Goal: Task Accomplishment & Management: Manage account settings

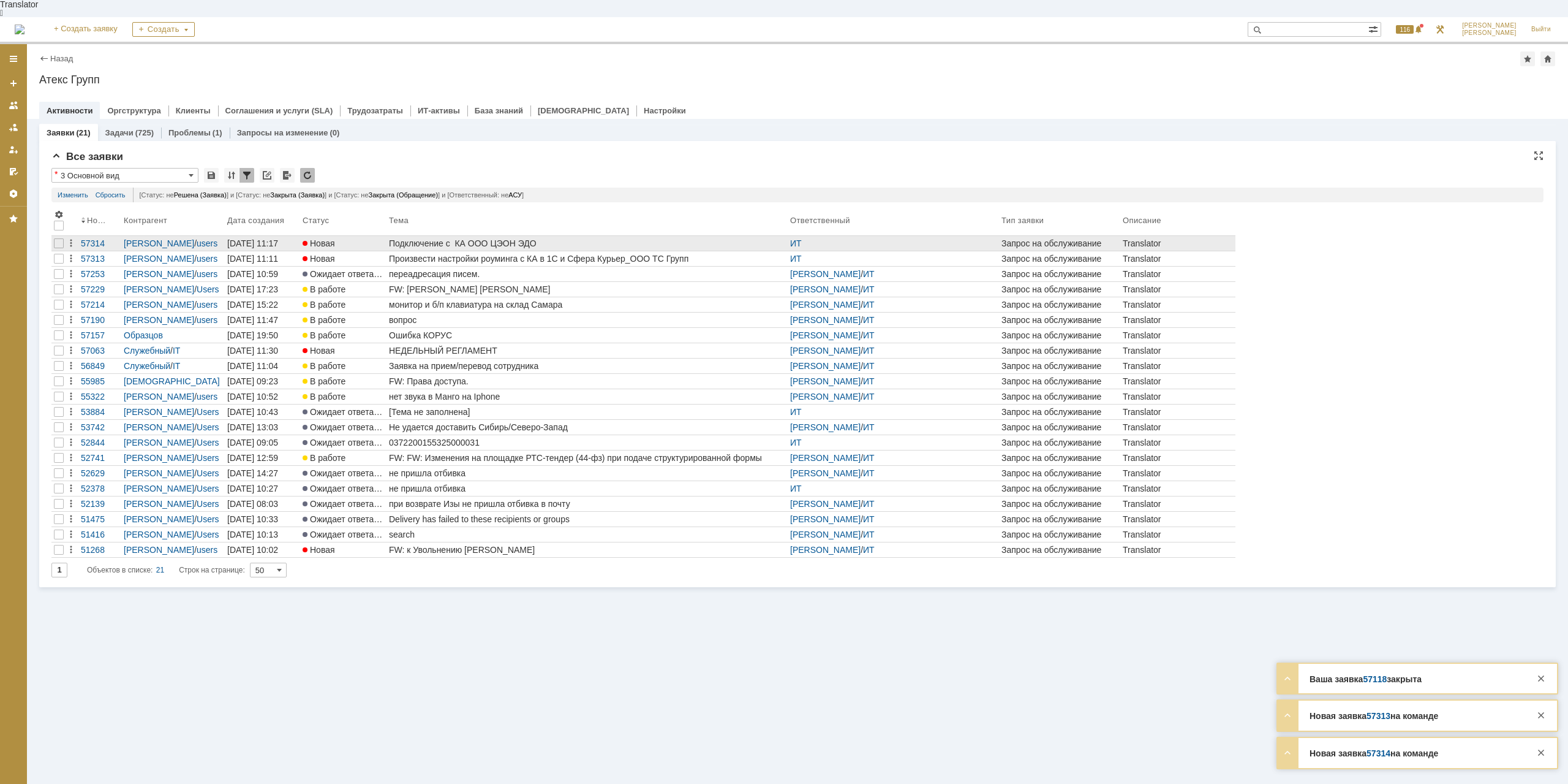
click at [500, 238] on div "Подключение с КА ООО ЦЭОН ЭДО" at bounding box center [586, 243] width 396 height 10
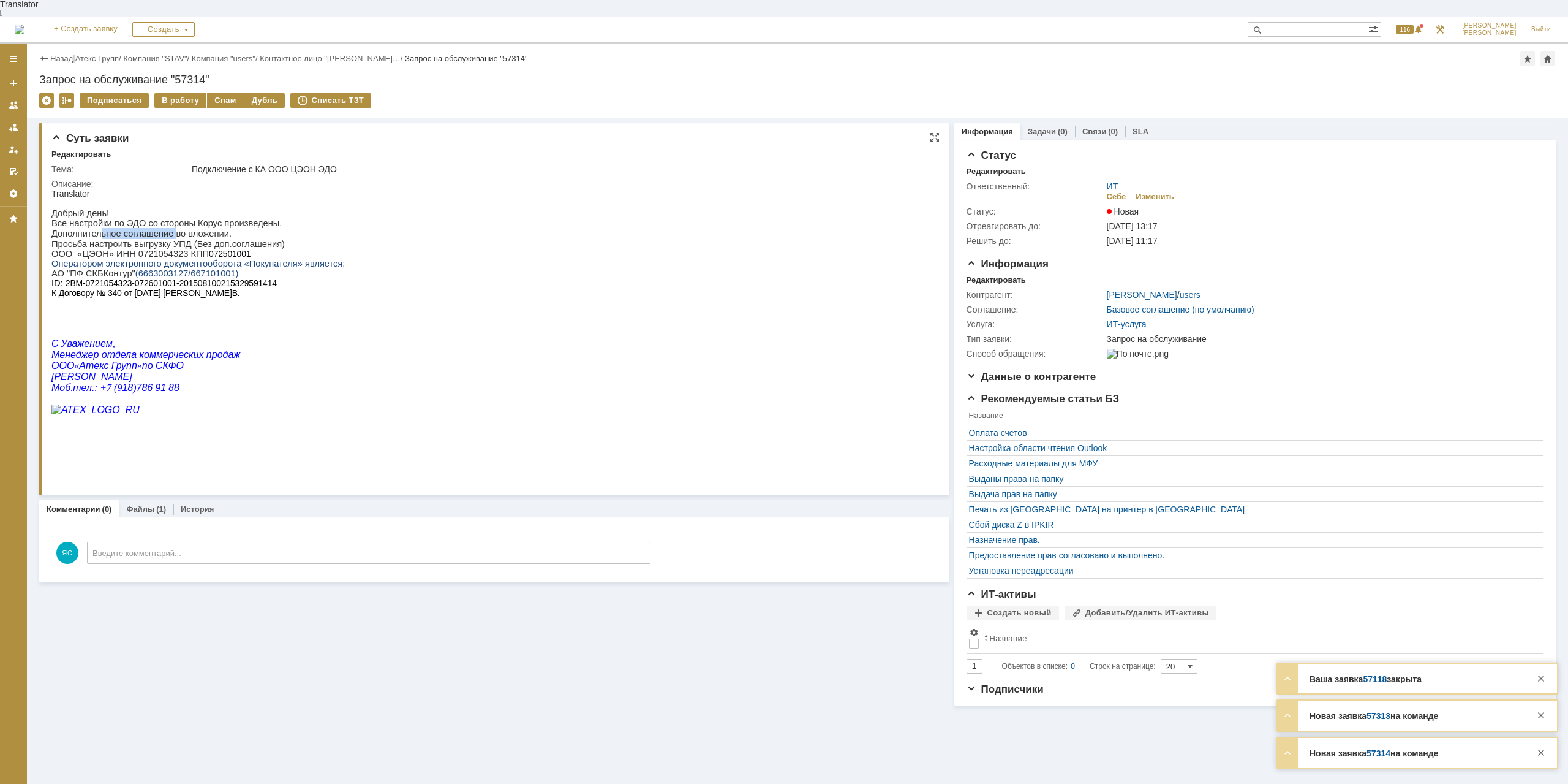
drag, startPoint x: 97, startPoint y: 230, endPoint x: 179, endPoint y: 221, distance: 82.5
click at [168, 228] on p "Дополнительное соглашение во вложении." at bounding box center [198, 233] width 293 height 11
click at [200, 215] on p "Добрый день! Все настройки по ЭДО со стороны Корус произведены." at bounding box center [198, 213] width 293 height 29
drag, startPoint x: 137, startPoint y: 228, endPoint x: 196, endPoint y: 228, distance: 59.0
click at [196, 228] on p "Дополнительное соглашение во вложении." at bounding box center [198, 233] width 293 height 11
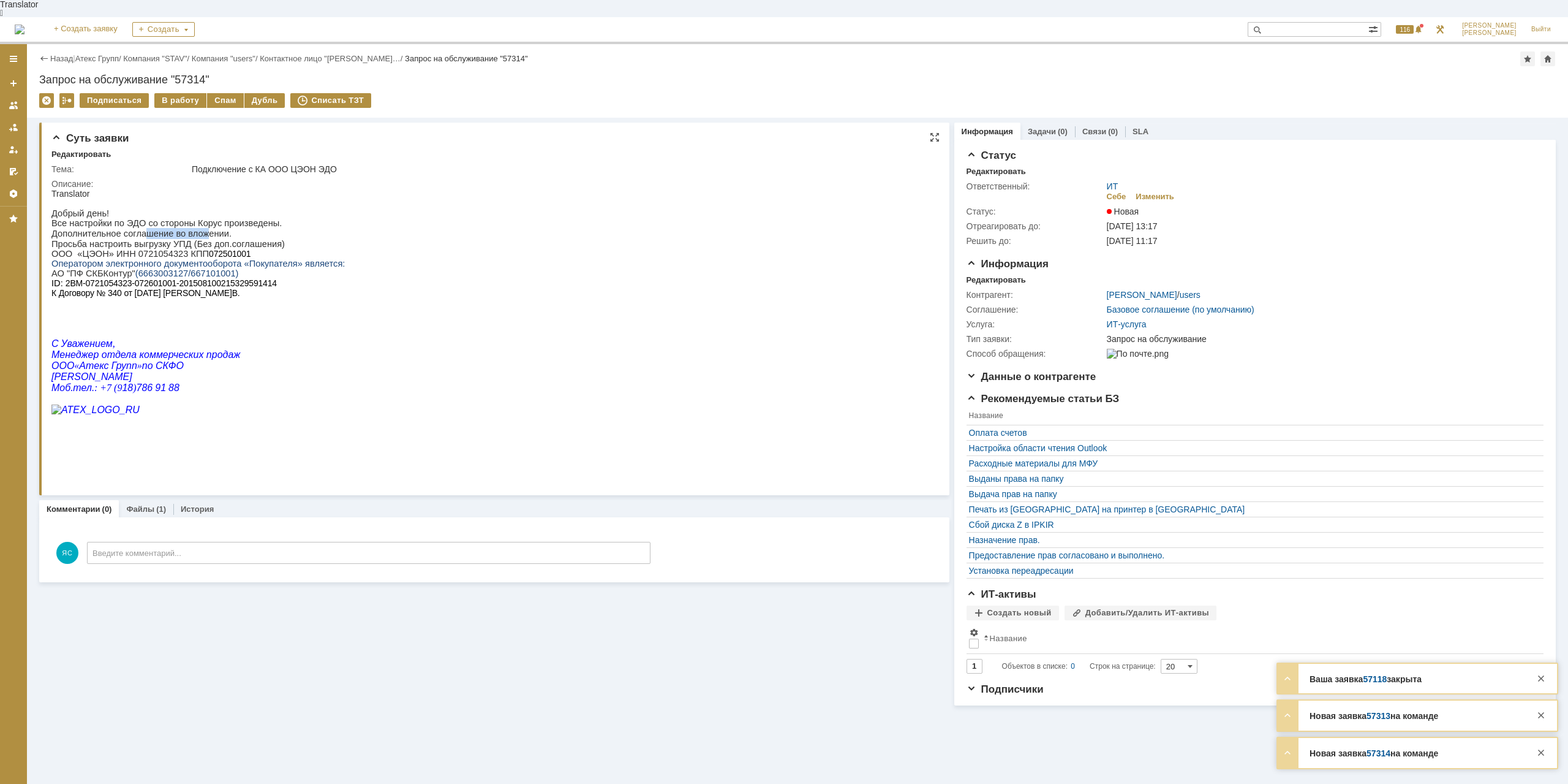
click at [196, 228] on p "Дополнительное соглашение во вложении." at bounding box center [198, 233] width 293 height 11
drag, startPoint x: 121, startPoint y: 236, endPoint x: 130, endPoint y: 234, distance: 9.2
click at [130, 239] on p "Просьба настроить выгрузку УПД (Без доп.соглашения)" at bounding box center [198, 244] width 293 height 10
click at [134, 232] on p "Дополнительное соглашение во вложении." at bounding box center [198, 233] width 293 height 11
drag, startPoint x: 115, startPoint y: 238, endPoint x: 174, endPoint y: 236, distance: 59.0
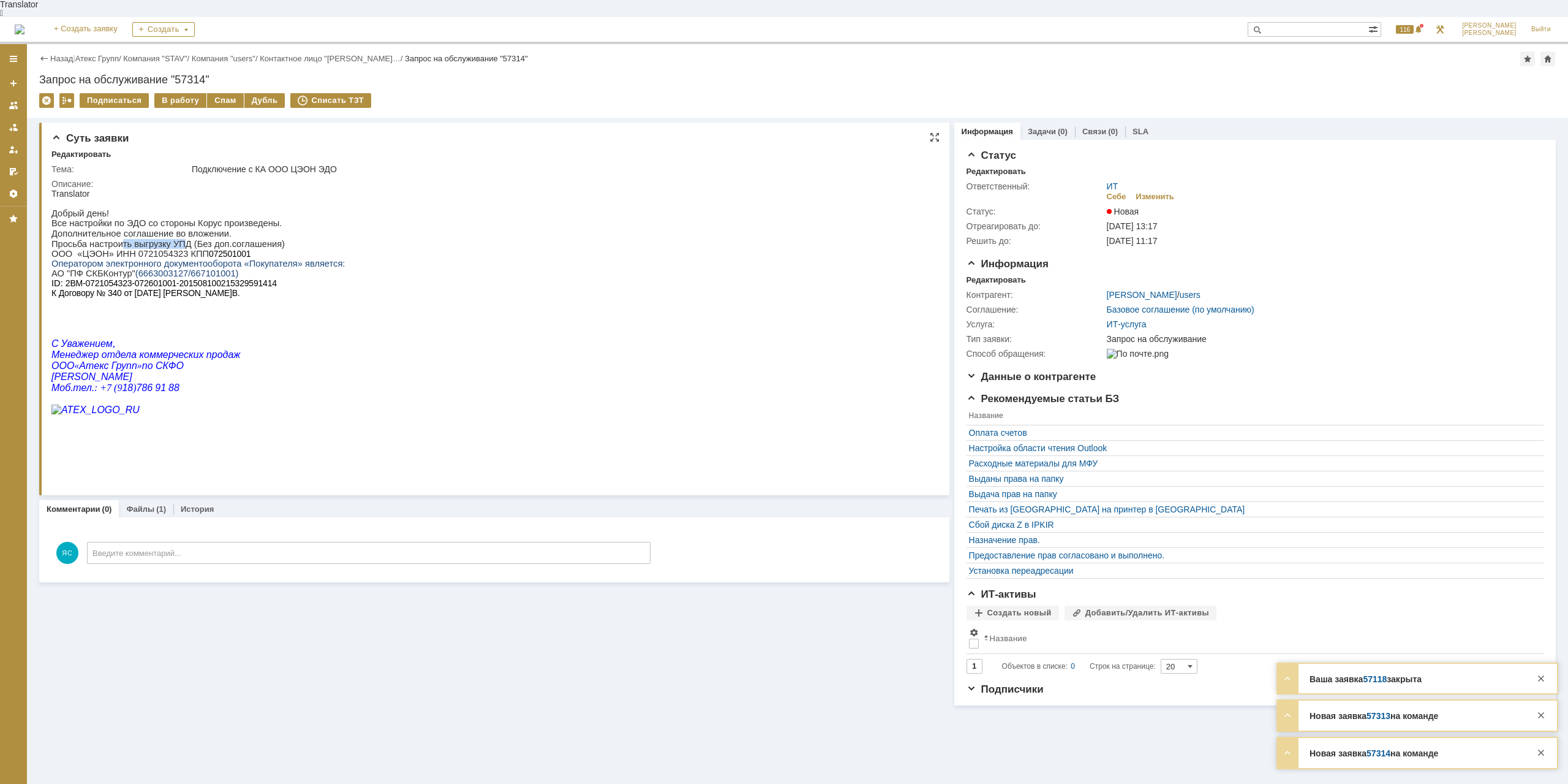
click at [174, 239] on p "Просьба настроить выгрузку УПД (Без доп.соглашения)" at bounding box center [198, 244] width 293 height 10
click at [176, 239] on p "Просьба настроить выгрузку УПД (Без доп.соглашения)" at bounding box center [198, 244] width 293 height 10
drag, startPoint x: 224, startPoint y: 238, endPoint x: 215, endPoint y: 238, distance: 9.0
click at [215, 239] on p "Просьба настроить выгрузку УПД (Без доп.соглашения)" at bounding box center [198, 244] width 293 height 10
click at [214, 239] on p "Просьба настроить выгрузку УПД (Без доп.соглашения)" at bounding box center [198, 244] width 293 height 10
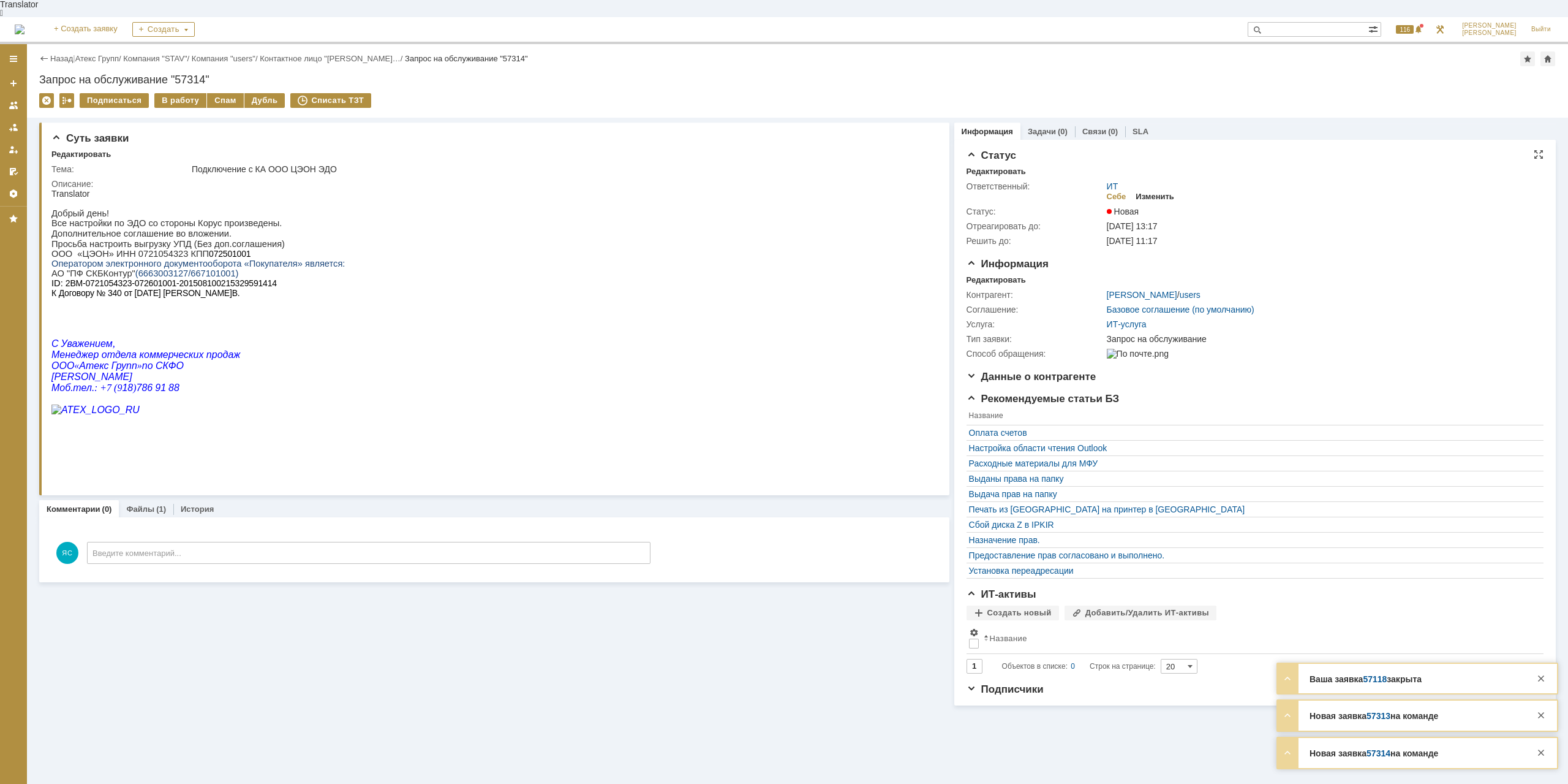
click at [1157, 192] on div "Изменить" at bounding box center [1155, 197] width 39 height 10
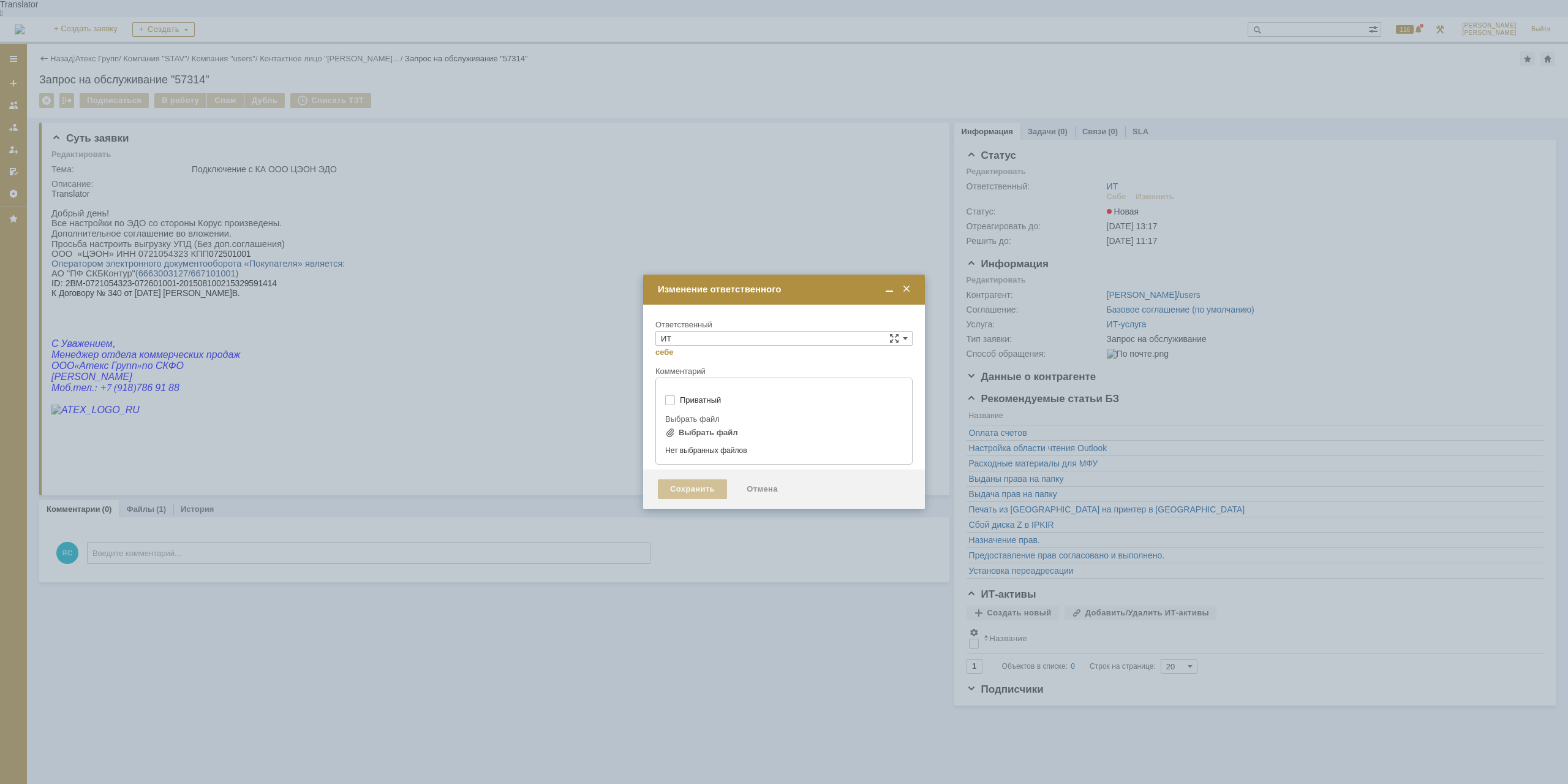
type input "[не указано]"
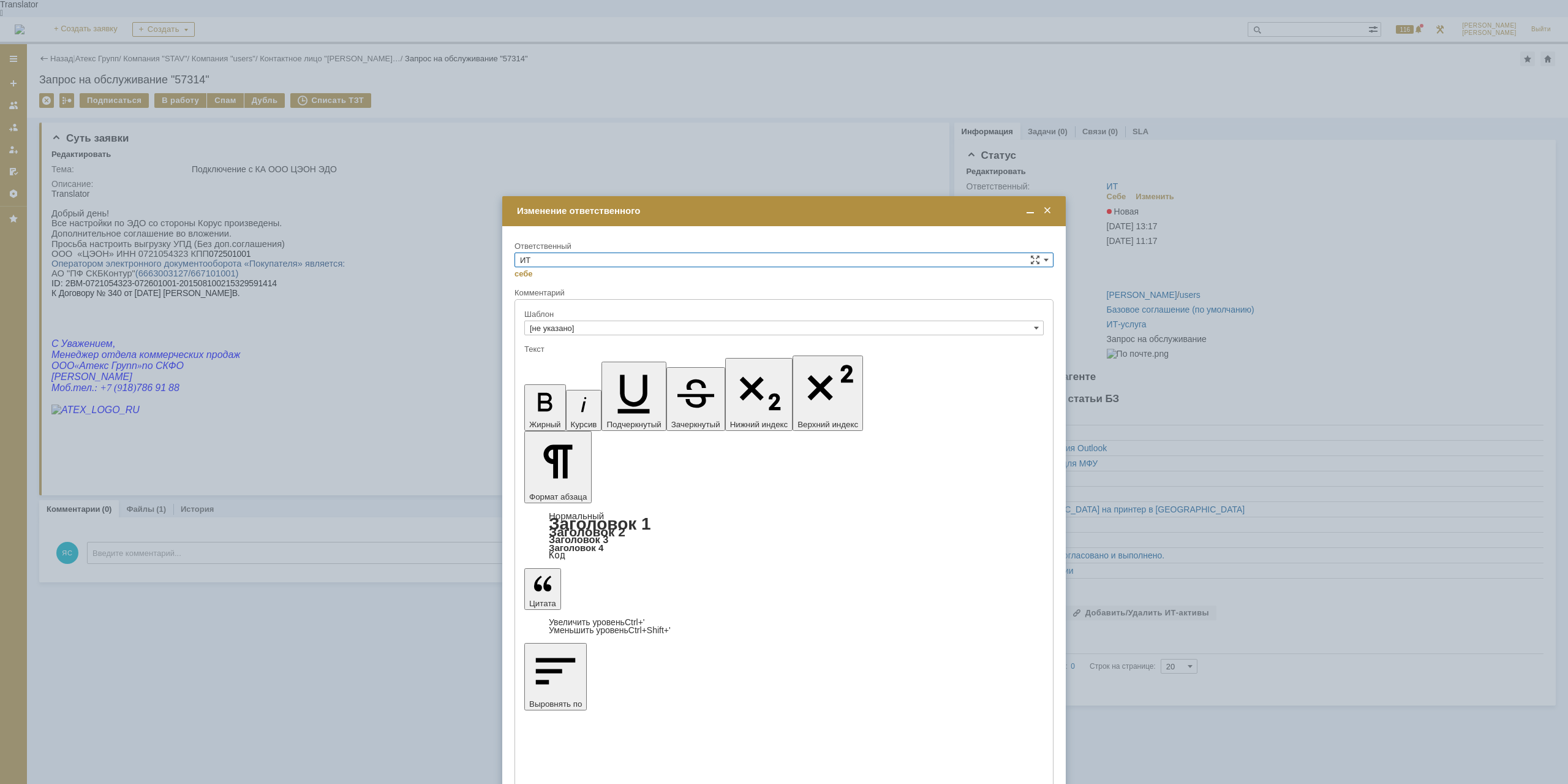
click at [644, 262] on input "ИТ" at bounding box center [784, 260] width 539 height 15
drag, startPoint x: 577, startPoint y: 369, endPoint x: 575, endPoint y: 360, distance: 9.2
click at [575, 360] on div "[не указано] [PERSON_NAME] [PERSON_NAME] [PERSON_NAME] [PERSON_NAME] АСУ [PERSO…" at bounding box center [784, 333] width 538 height 127
click at [572, 359] on span "АСУ" at bounding box center [784, 361] width 528 height 10
type input "АСУ"
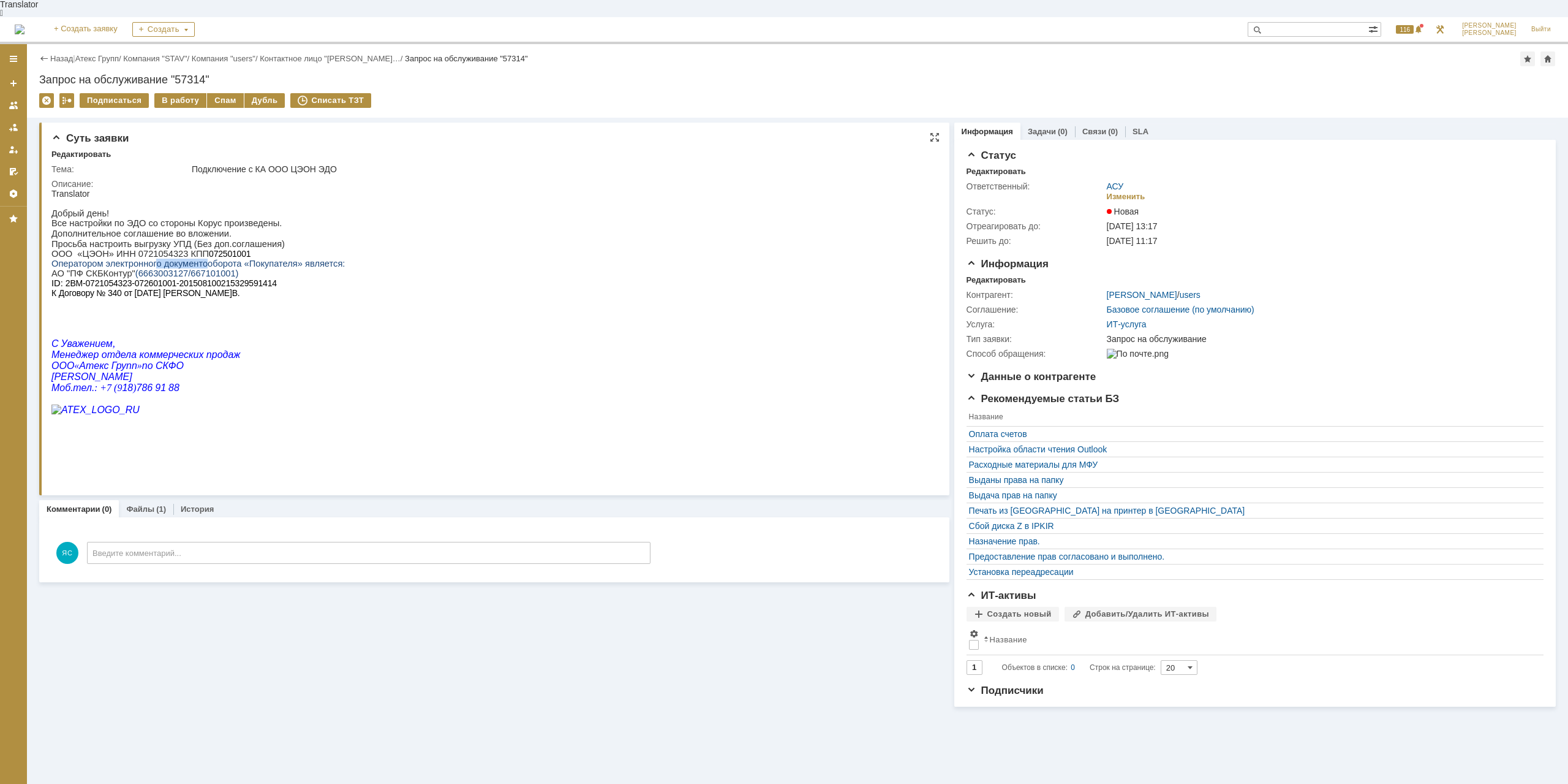
drag, startPoint x: 150, startPoint y: 258, endPoint x: 198, endPoint y: 254, distance: 48.2
click at [195, 258] on span "Оператором электронного документооборота «Покупателя» является:" at bounding box center [198, 263] width 293 height 10
click at [209, 253] on span "072501001" at bounding box center [229, 254] width 41 height 10
drag, startPoint x: 152, startPoint y: 236, endPoint x: 195, endPoint y: 236, distance: 43.0
click at [195, 239] on p "Просьба настроить выгрузку УПД (Без доп.соглашения)" at bounding box center [198, 244] width 293 height 10
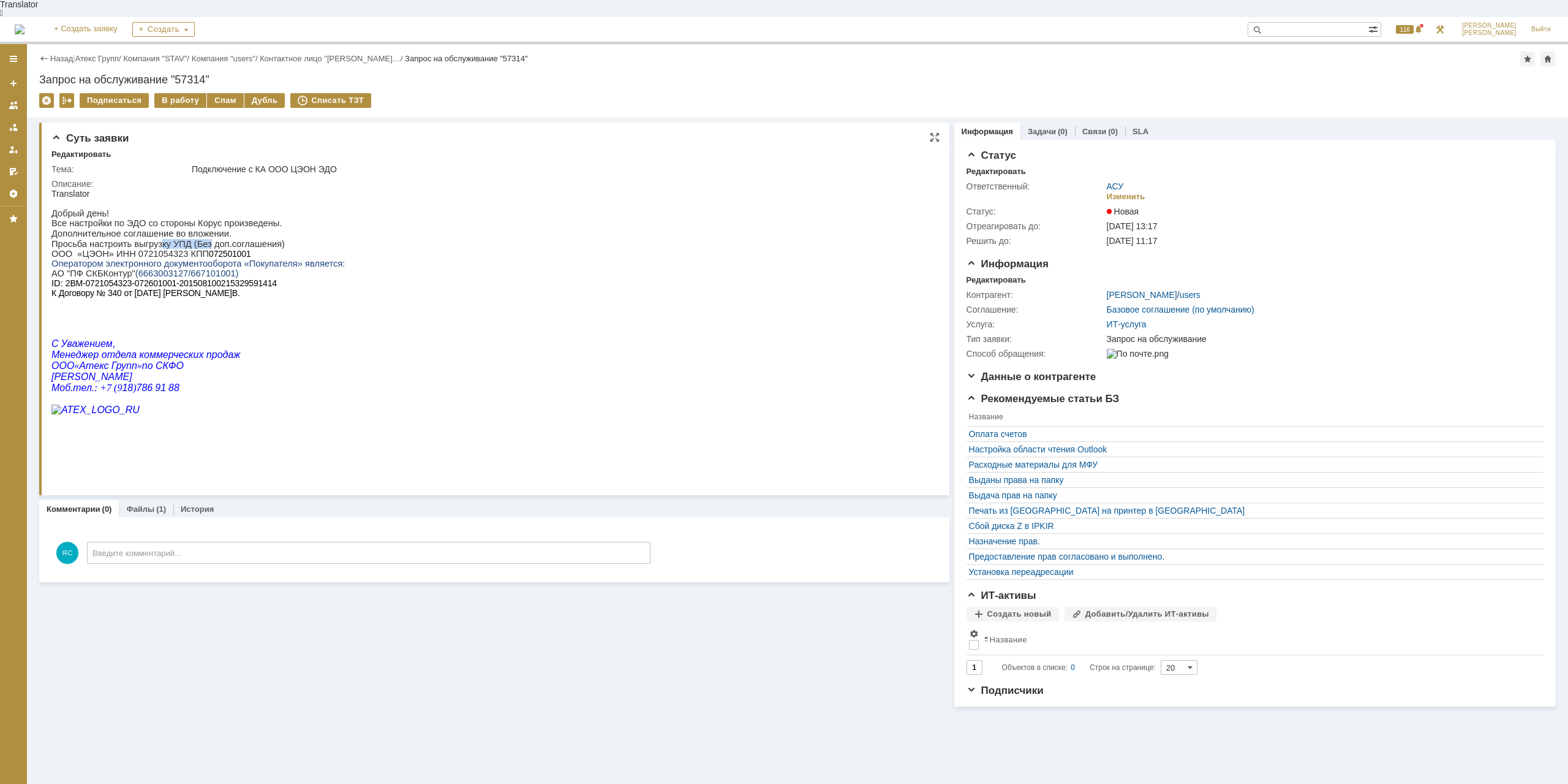
click at [195, 239] on p "Просьба настроить выгрузку УПД (Без доп.соглашения)" at bounding box center [198, 244] width 293 height 10
click at [248, 239] on p "Просьба настроить выгрузку УПД (Без доп.соглашения)" at bounding box center [198, 244] width 293 height 10
drag, startPoint x: 114, startPoint y: 258, endPoint x: 136, endPoint y: 258, distance: 22.0
click at [136, 258] on span "Оператором электронного документооборота «Покупателя» является:" at bounding box center [198, 263] width 293 height 10
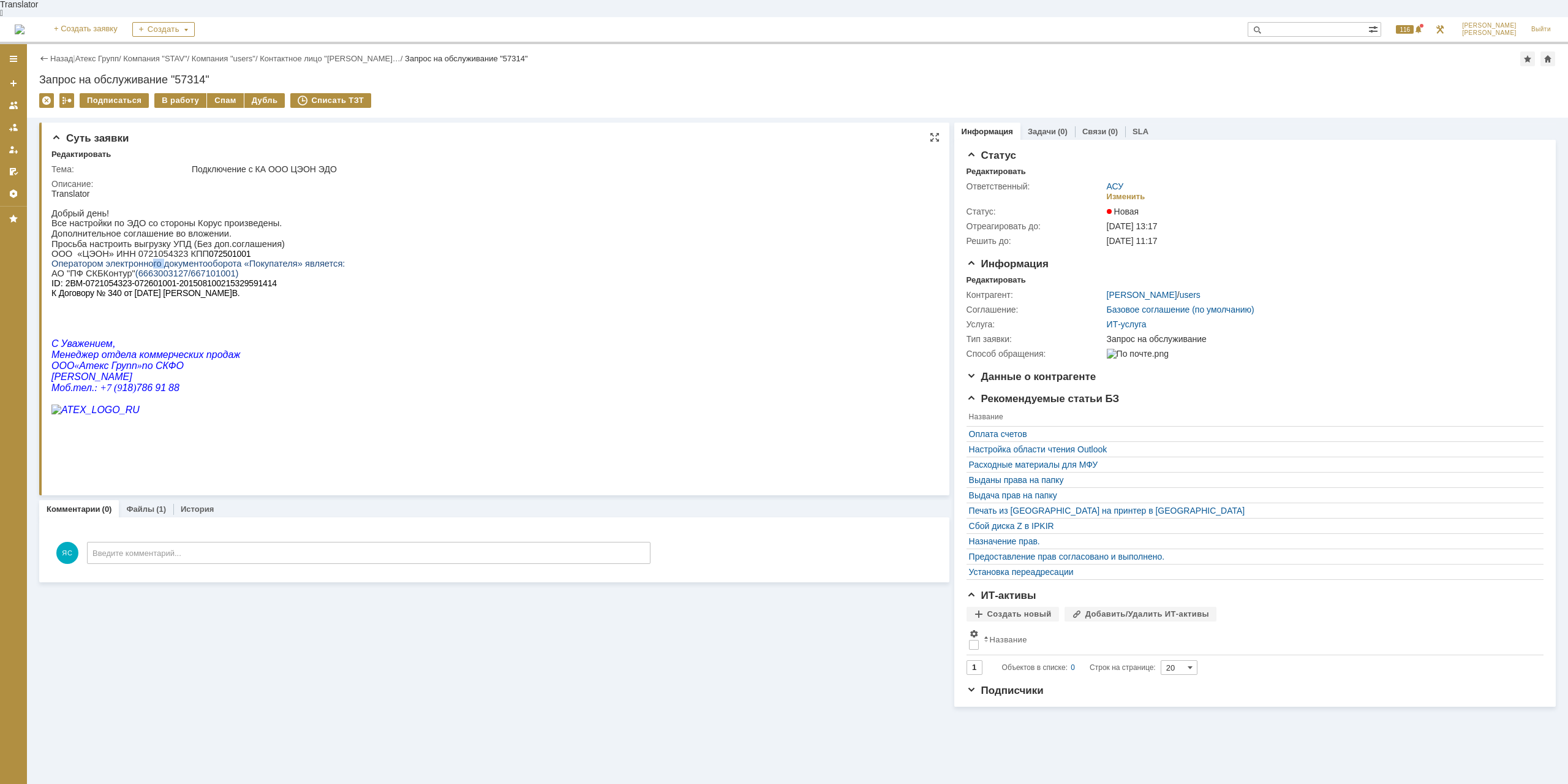
drag, startPoint x: 143, startPoint y: 259, endPoint x: 155, endPoint y: 259, distance: 12.0
click at [155, 259] on span "Оператором электронного документооборота «Покупателя» является:" at bounding box center [198, 263] width 293 height 10
drag, startPoint x: 156, startPoint y: 259, endPoint x: 164, endPoint y: 259, distance: 8.0
click at [157, 259] on span "Оператором электронного документооборота «Покупателя» является:" at bounding box center [198, 263] width 293 height 10
click at [87, 279] on span "2BM-0721054323-072601001-201508100215329591414" at bounding box center [171, 283] width 211 height 10
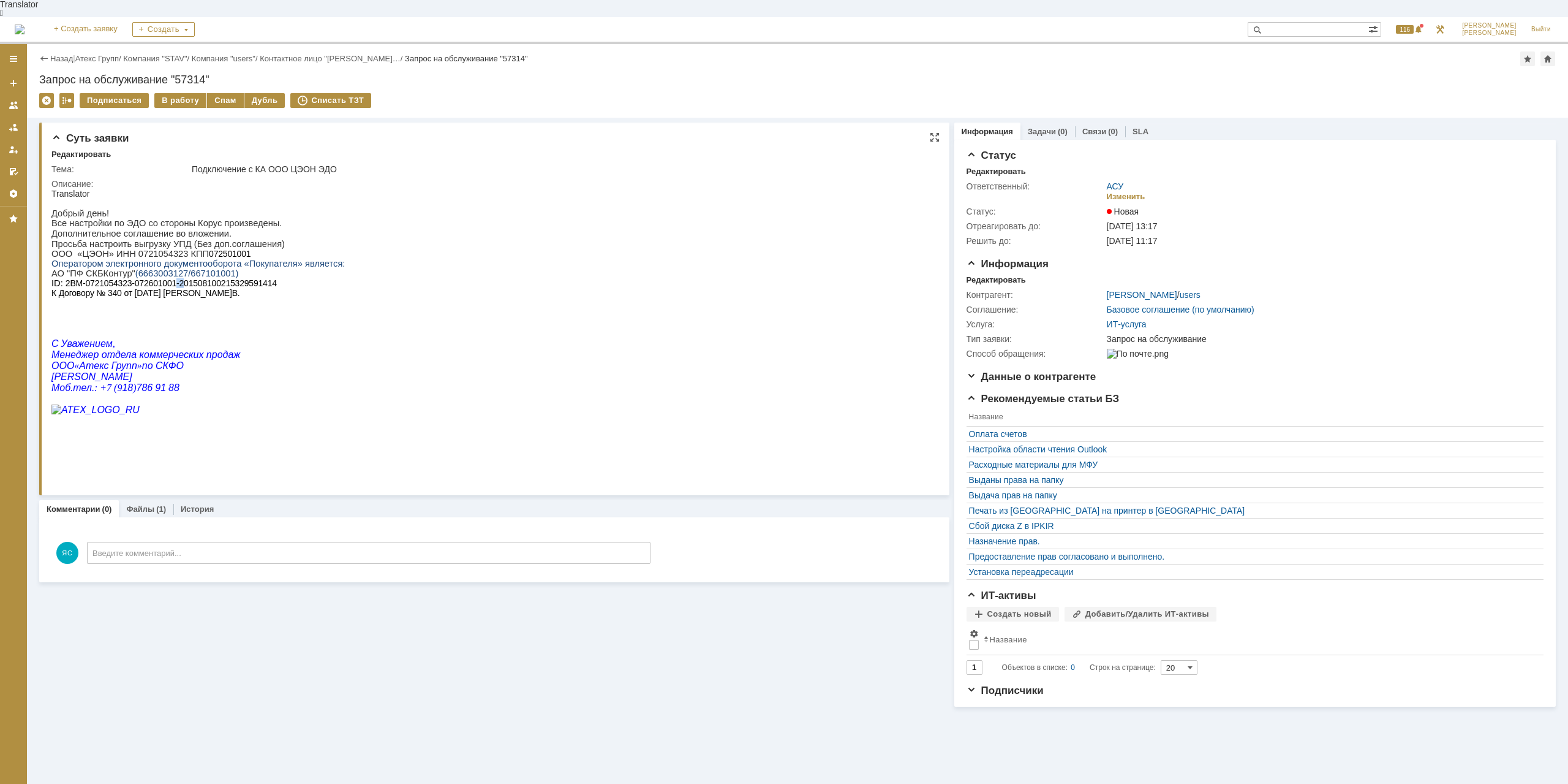
click at [181, 283] on span "2BM-0721054323-072601001-201508100215329591414" at bounding box center [171, 283] width 211 height 10
click at [142, 292] on span "К Договору № 340 от [DATE] [PERSON_NAME]В." at bounding box center [146, 293] width 189 height 10
click at [97, 54] on link "Атекс Групп" at bounding box center [97, 58] width 44 height 9
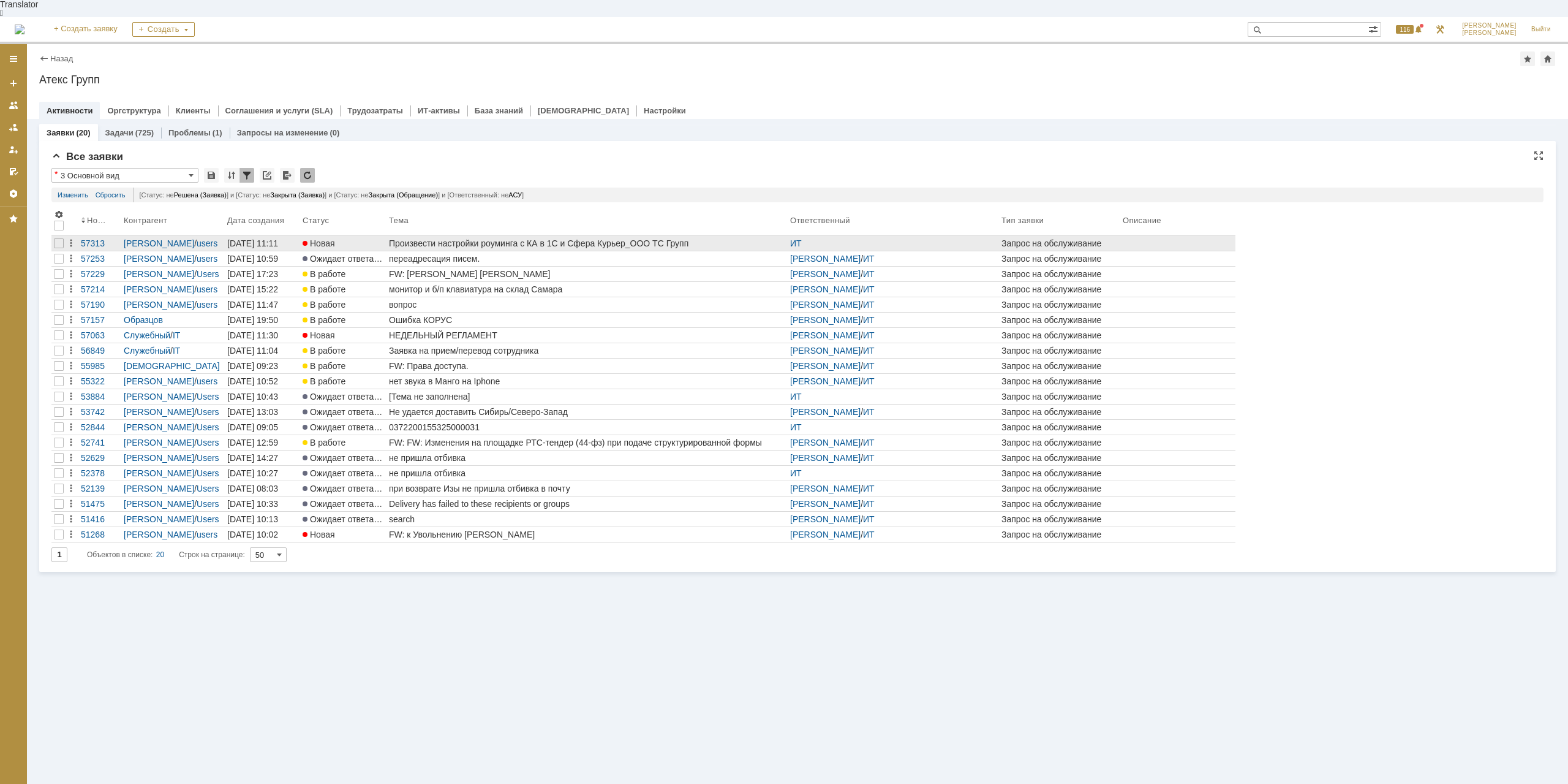
click at [527, 238] on div "Произвести настройки роуминга с КА в 1С и Сфера Курьер_ООО ТС Групп" at bounding box center [586, 243] width 396 height 10
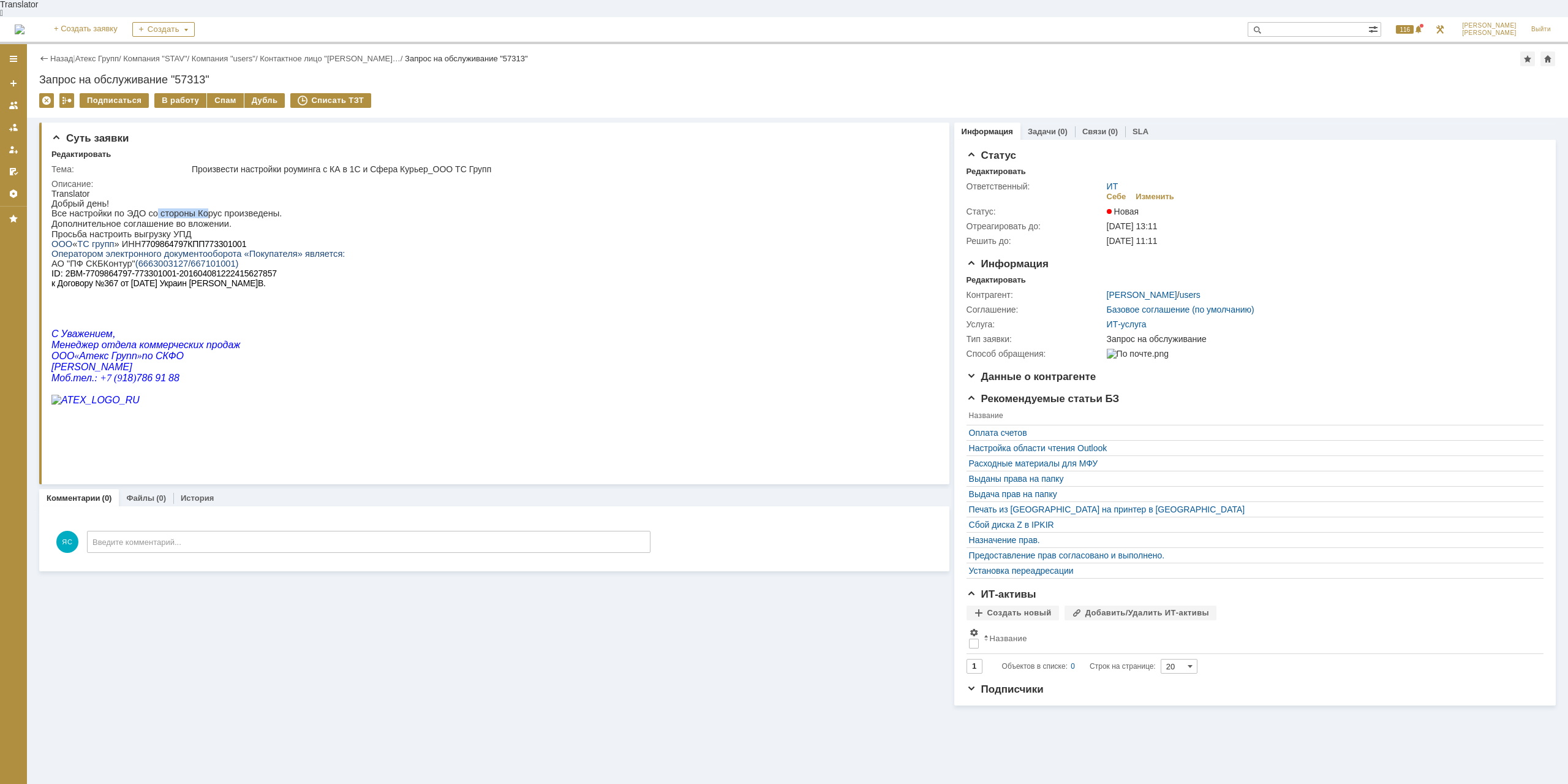
drag, startPoint x: 168, startPoint y: 205, endPoint x: 190, endPoint y: 205, distance: 22.0
click at [190, 205] on p "Добрый день! Все настройки по ЭДО со стороны Корус произведены." at bounding box center [198, 208] width 293 height 19
drag, startPoint x: 117, startPoint y: 230, endPoint x: 156, endPoint y: 230, distance: 39.0
click at [156, 230] on p "Просьба настроить выгрузку УПД" at bounding box center [198, 234] width 293 height 10
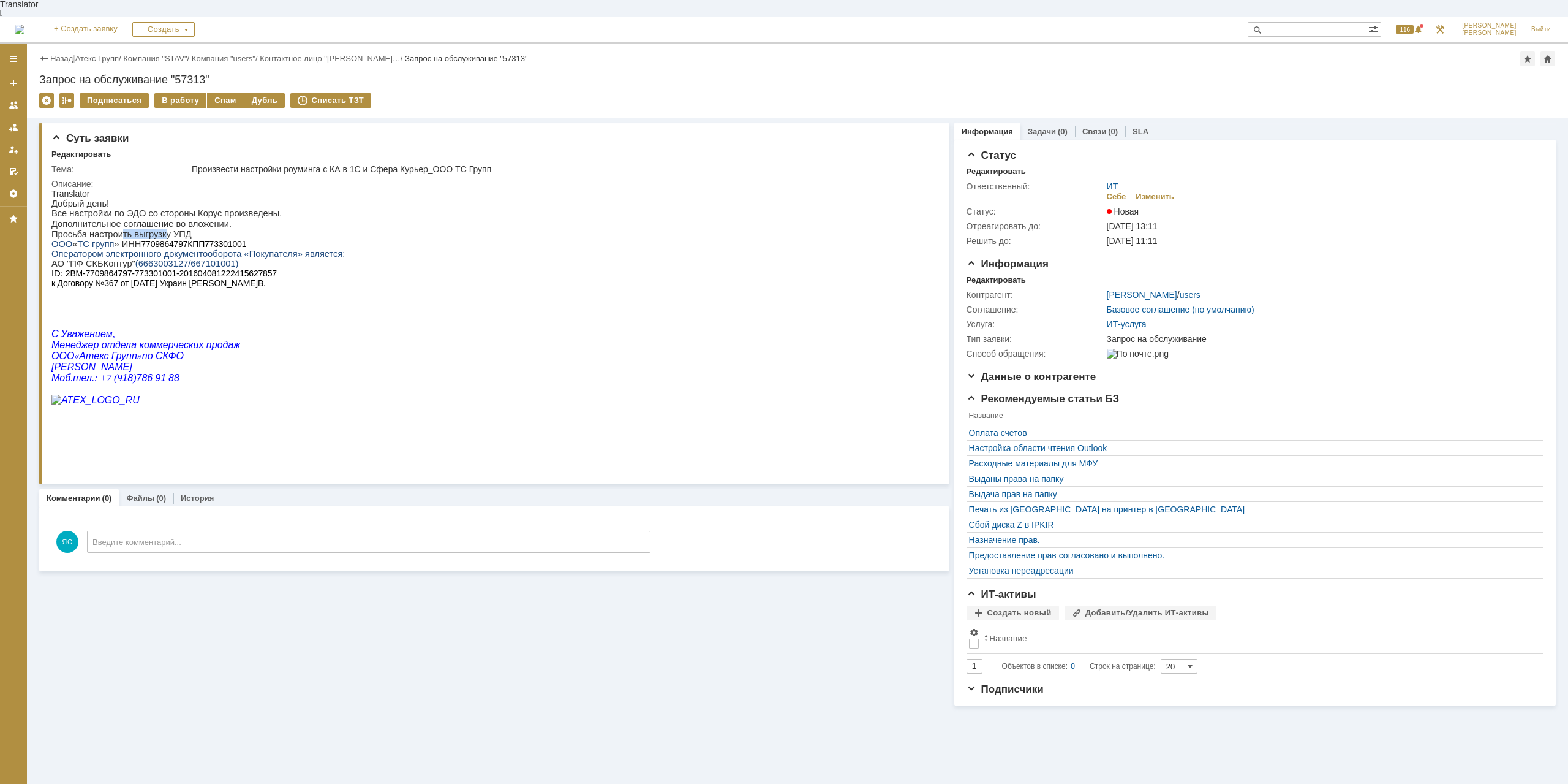
click at [156, 230] on p "Просьба настроить выгрузку УПД" at bounding box center [198, 234] width 293 height 10
click at [91, 293] on div "Добрый день! Все настройки по ЭДО со стороны Корус произведены. Дополнительное …" at bounding box center [198, 307] width 293 height 217
drag, startPoint x: 364, startPoint y: 154, endPoint x: 393, endPoint y: 152, distance: 29.1
click at [393, 164] on div "Произвести настройки роуминга с КА в 1С и Сфера Курьер_ООО ТС Групп" at bounding box center [559, 169] width 736 height 10
click at [404, 164] on div "Произвести настройки роуминга с КА в 1С и Сфера Курьер_ООО ТС Групп" at bounding box center [559, 169] width 736 height 10
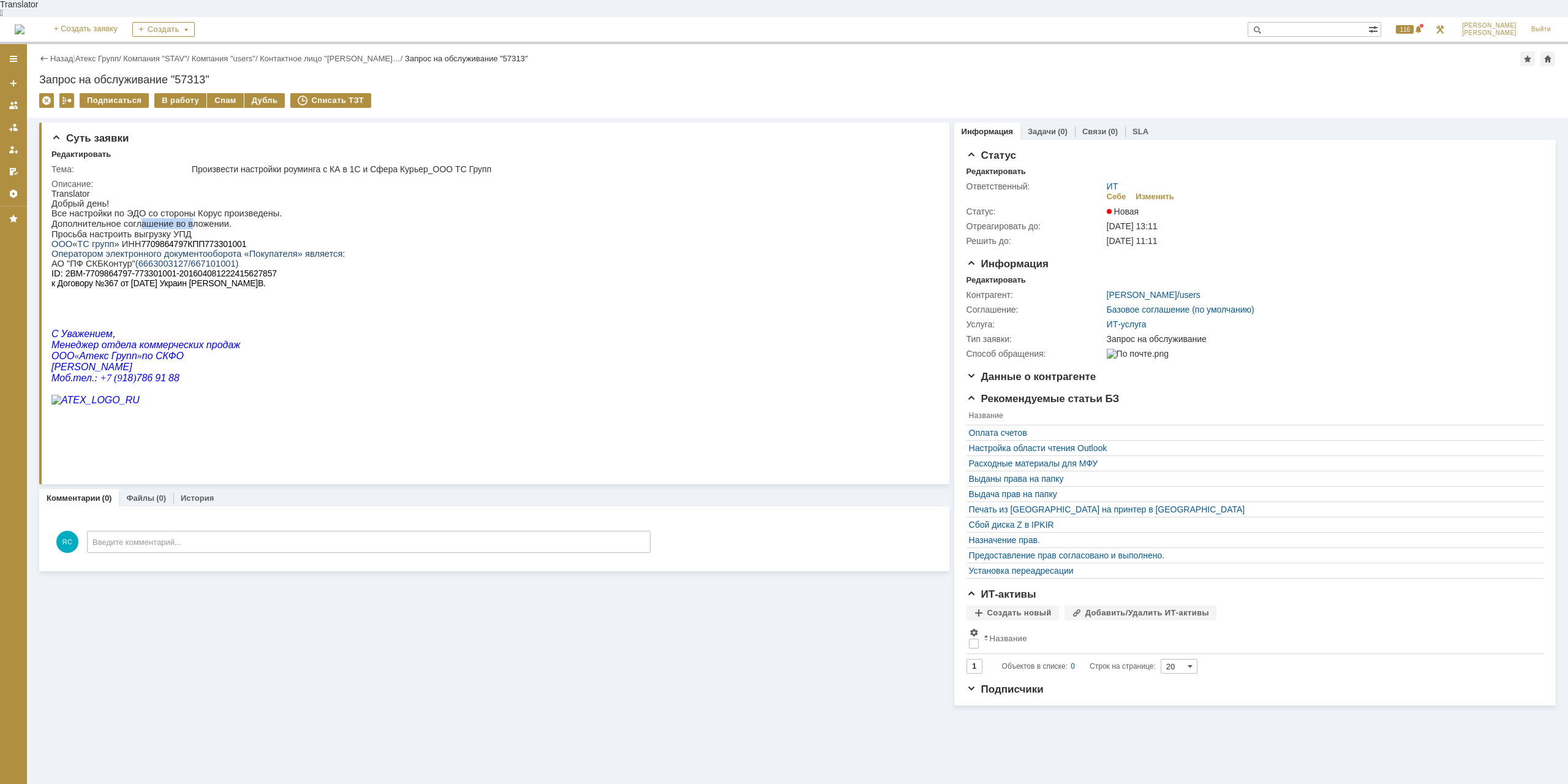
drag, startPoint x: 170, startPoint y: 214, endPoint x: 181, endPoint y: 214, distance: 11.0
click at [181, 218] on p "Дополнительное соглашение во вложении." at bounding box center [198, 224] width 293 height 11
click at [1145, 192] on div "Изменить" at bounding box center [1155, 197] width 39 height 10
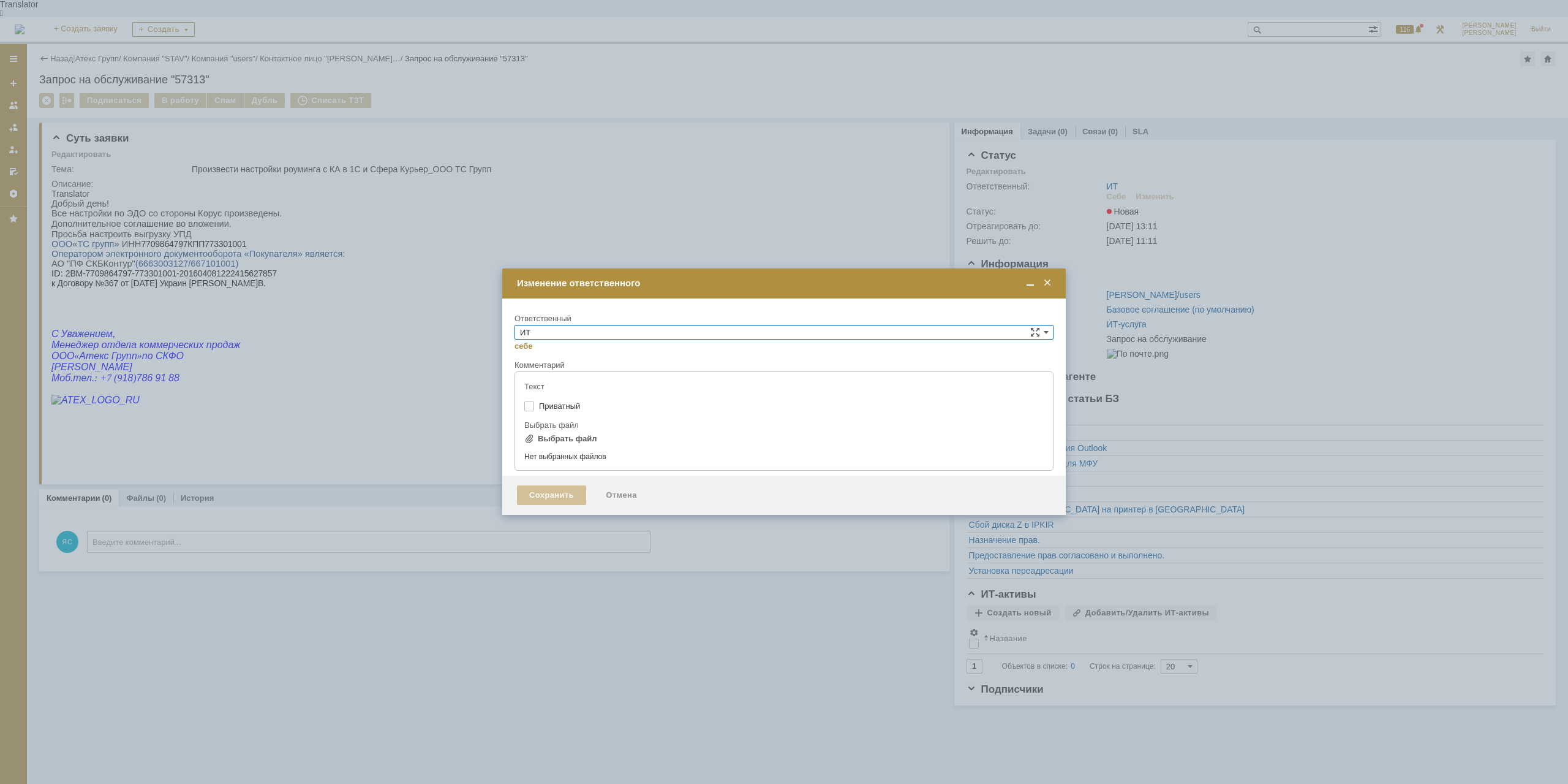
type input "[не указано]"
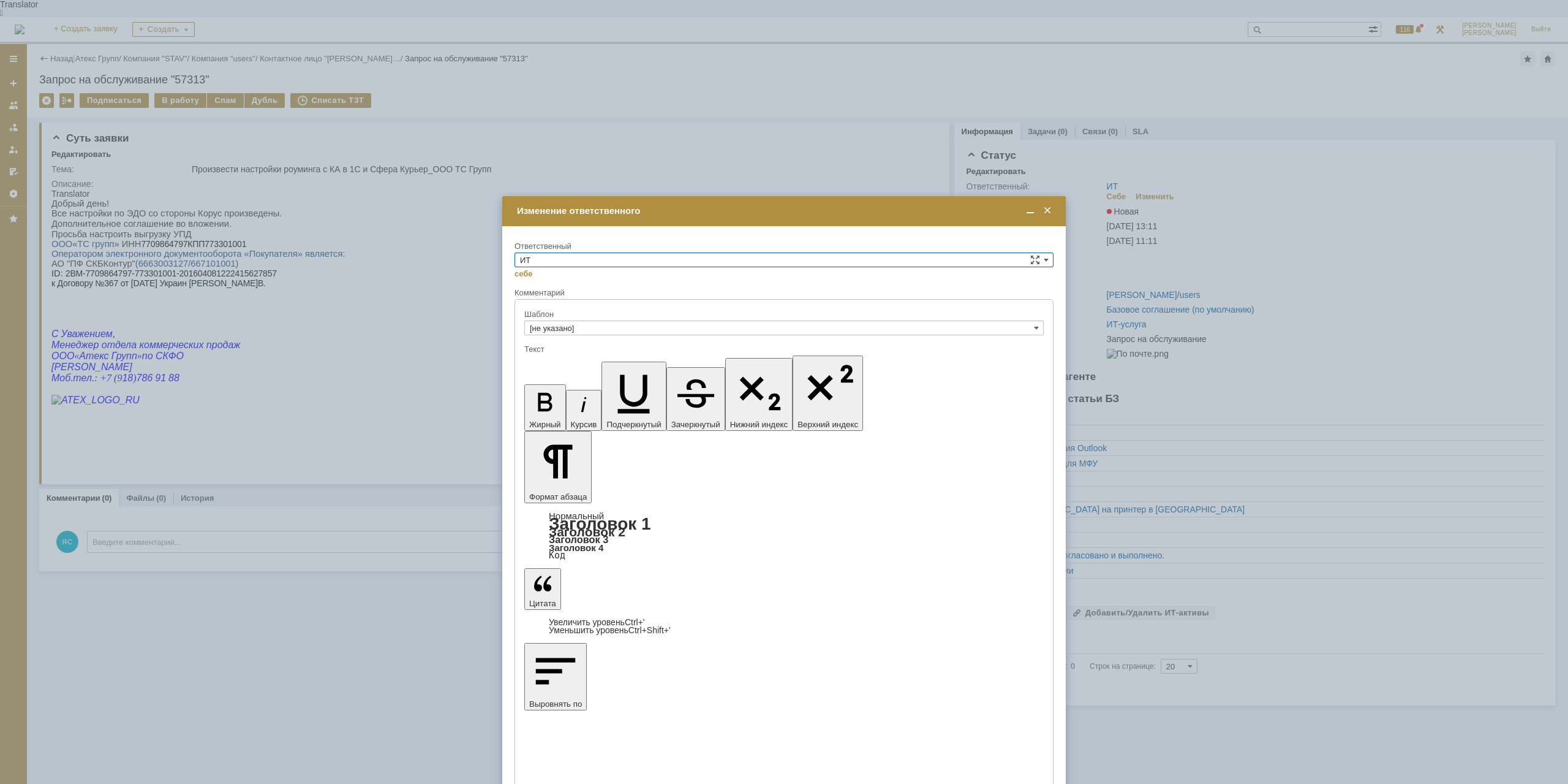
drag, startPoint x: 588, startPoint y: 257, endPoint x: 580, endPoint y: 264, distance: 10.6
click at [588, 258] on input "ИТ" at bounding box center [784, 260] width 539 height 15
click at [550, 359] on span "АСУ" at bounding box center [784, 361] width 528 height 10
type input "АСУ"
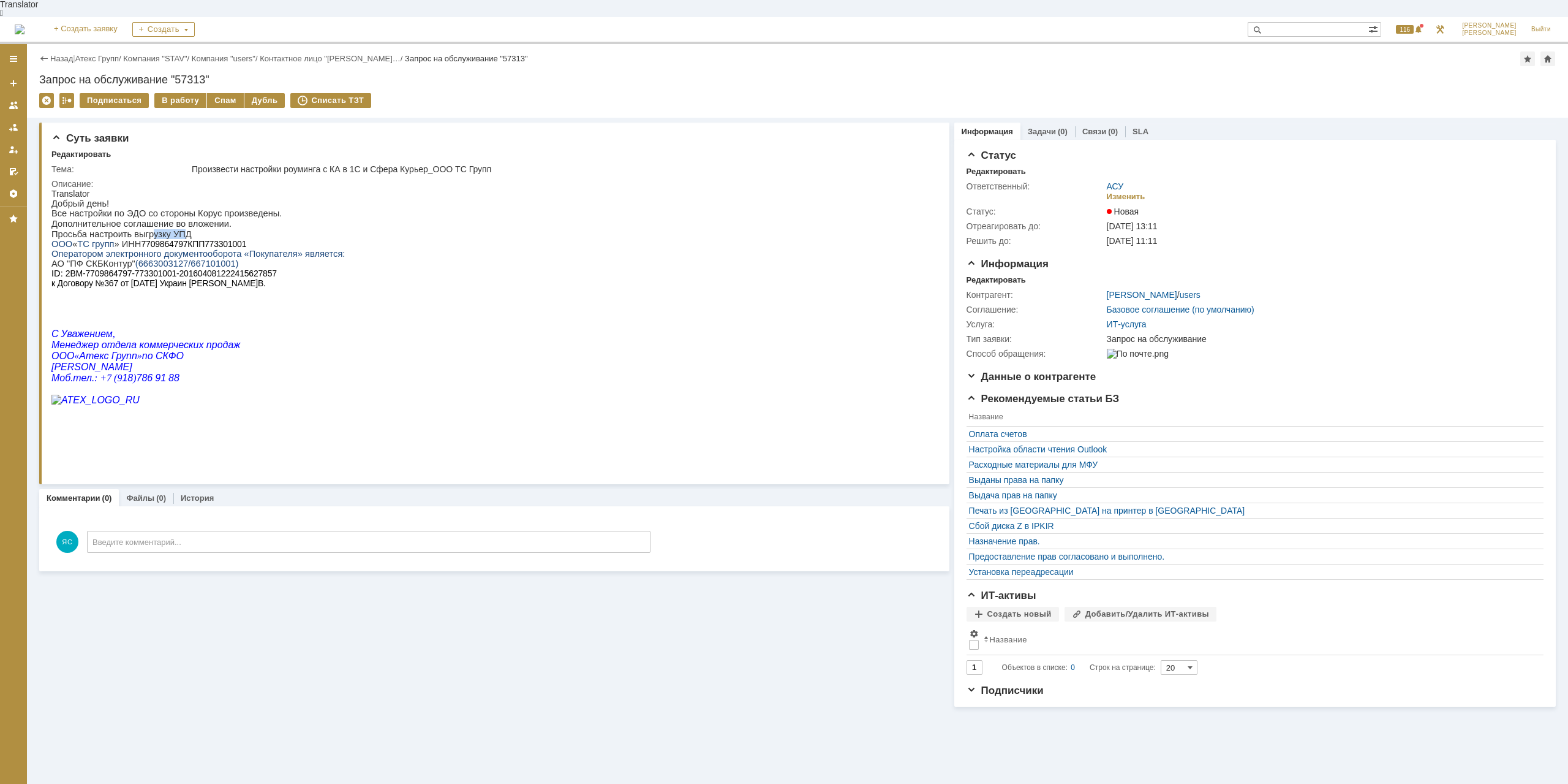
drag, startPoint x: 144, startPoint y: 224, endPoint x: 172, endPoint y: 224, distance: 28.0
click at [172, 229] on p "Просьба настроить выгрузку УПД" at bounding box center [198, 234] width 293 height 10
drag, startPoint x: 172, startPoint y: 224, endPoint x: 173, endPoint y: 201, distance: 23.0
click at [173, 229] on p "Просьба настроить выгрузку УПД" at bounding box center [198, 234] width 293 height 10
click at [100, 54] on link "Атекс Групп" at bounding box center [97, 58] width 44 height 9
